Goal: Information Seeking & Learning: Check status

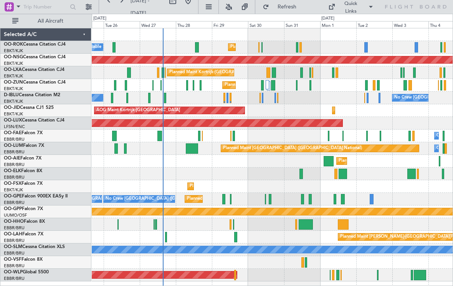
click at [365, 10] on button "Quick Links" at bounding box center [350, 7] width 53 height 12
click at [361, 48] on button "Crew Board" at bounding box center [360, 44] width 58 height 18
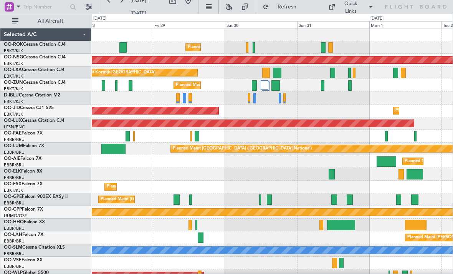
click at [254, 103] on div at bounding box center [254, 98] width 3 height 10
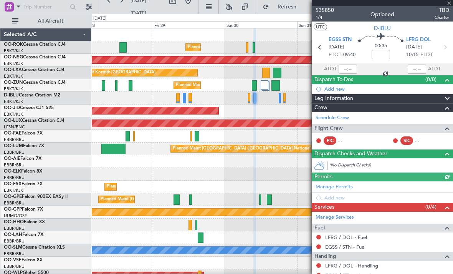
click at [450, 2] on div at bounding box center [382, 3] width 141 height 6
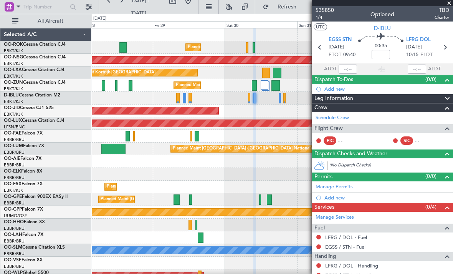
click at [449, 5] on span at bounding box center [449, 3] width 8 height 7
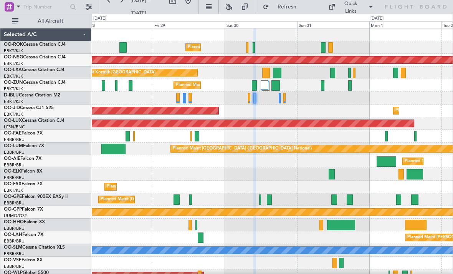
type input "0"
click at [254, 86] on div at bounding box center [254, 85] width 5 height 10
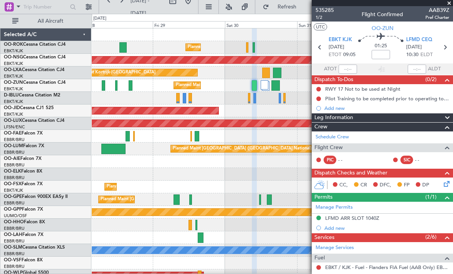
click at [449, 5] on span at bounding box center [449, 3] width 8 height 7
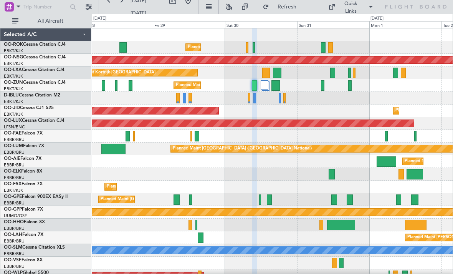
type input "0"
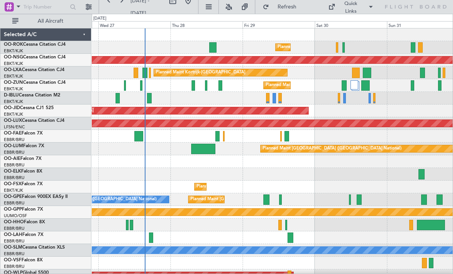
click at [340, 46] on div "Planned Maint Kortrijk-[GEOGRAPHIC_DATA] A/C Unavailable" at bounding box center [272, 47] width 361 height 13
click at [337, 49] on div at bounding box center [337, 47] width 2 height 10
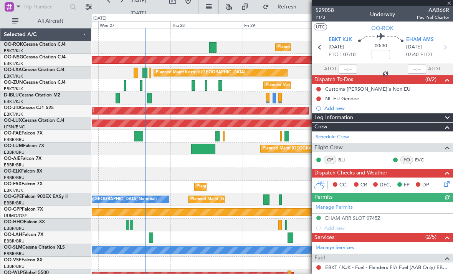
click at [450, 3] on div at bounding box center [382, 3] width 141 height 6
click at [449, 5] on span at bounding box center [449, 3] width 8 height 7
